Goal: Complete application form

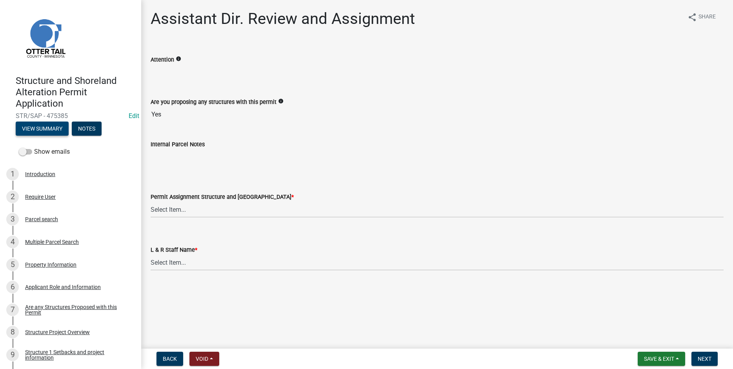
click at [38, 128] on button "View Summary" at bounding box center [42, 129] width 53 height 14
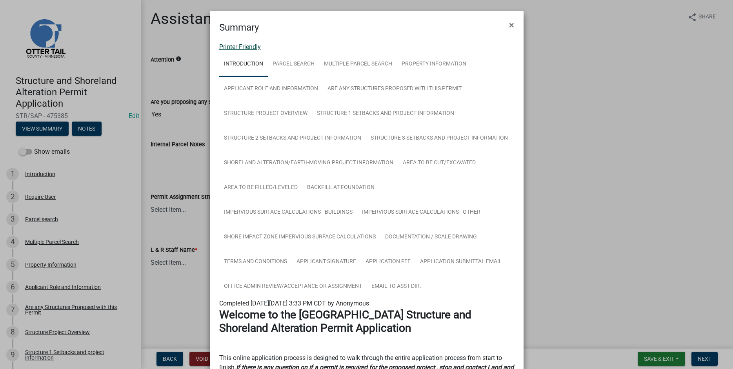
click at [237, 46] on link "Printer Friendly" at bounding box center [240, 46] width 42 height 7
drag, startPoint x: 510, startPoint y: 24, endPoint x: 505, endPoint y: 22, distance: 5.5
click at [510, 24] on span "×" at bounding box center [511, 25] width 5 height 11
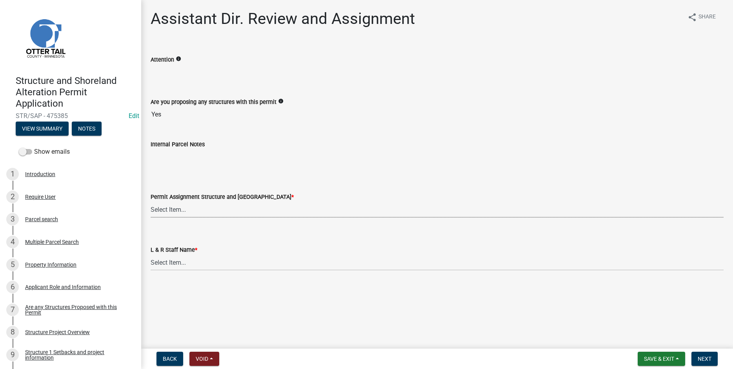
click at [151, 202] on select "Select Item... Alexis Newark (anewark@ottertailcounty.gov) Amy Busko (abusko@ot…" at bounding box center [437, 210] width 573 height 16
click option "Elizabeth Plaster (eplaster@ottertailcounty.gov)" at bounding box center [0, 0] width 0 height 0
select select "318b8207-6619-4c37-8bd8-783b28c7307f"
click at [151, 255] on select "Select Item... Alexis Newark Amy Busko Andrea Perales Brittany Tollefson Christ…" at bounding box center [437, 263] width 573 height 16
click option "Elizabeth Plaster" at bounding box center [0, 0] width 0 height 0
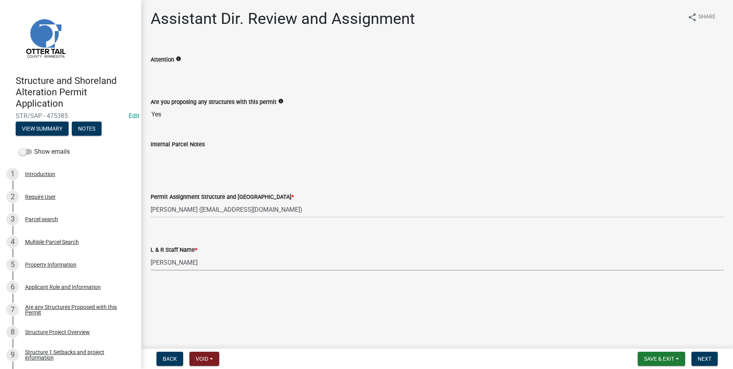
select select "ab2e7446-72a0-49c6-a36a-5181bad2fe68"
click at [705, 358] on span "Next" at bounding box center [705, 359] width 14 height 6
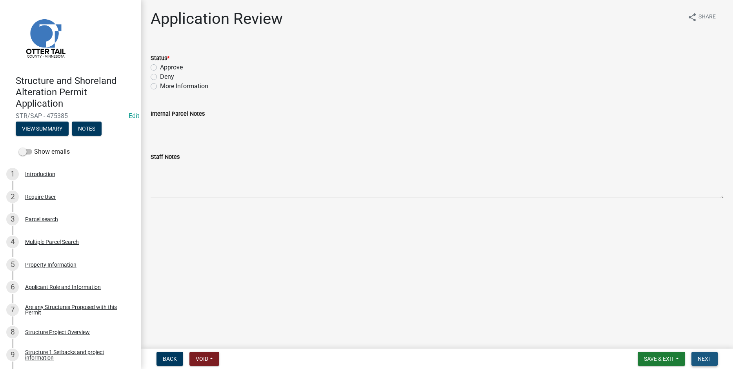
click at [704, 358] on span "Next" at bounding box center [705, 359] width 14 height 6
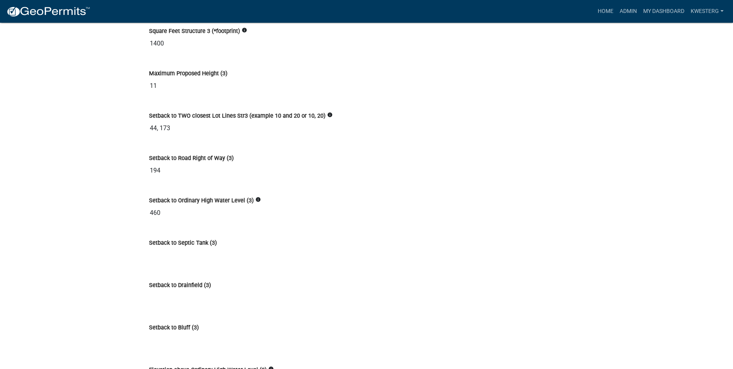
scroll to position [4381, 0]
